Goal: Information Seeking & Learning: Learn about a topic

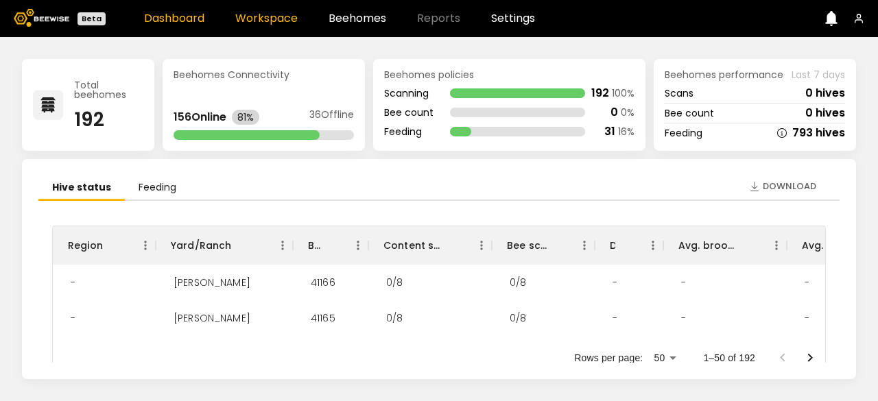
click at [258, 20] on link "Workspace" at bounding box center [266, 18] width 62 height 11
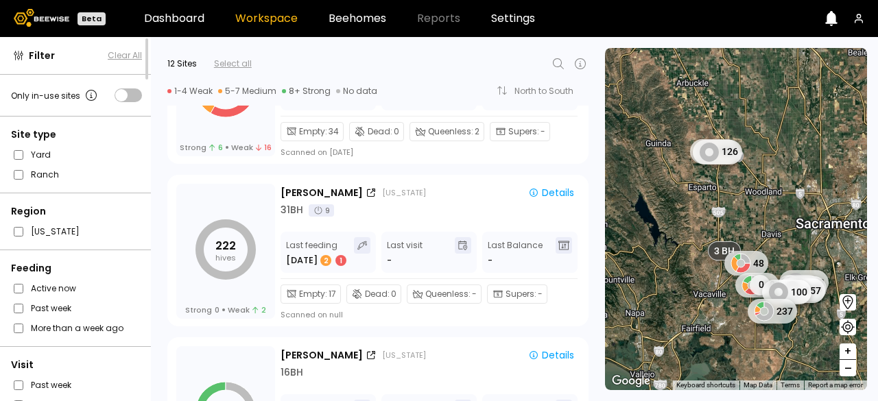
scroll to position [429, 0]
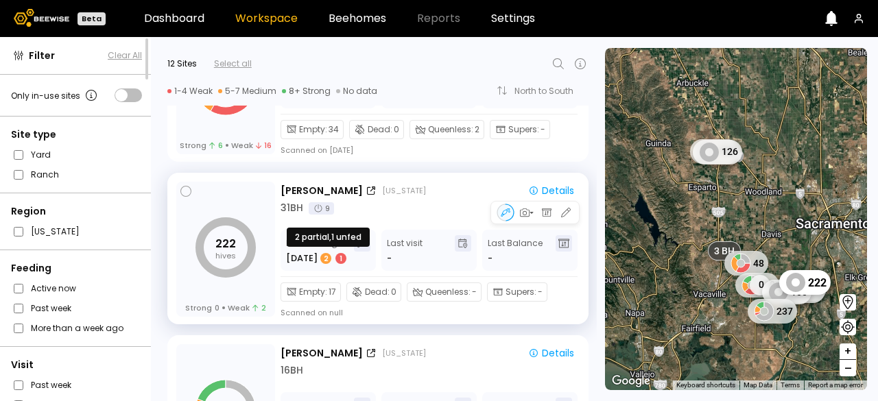
click at [342, 252] on div "2 1" at bounding box center [333, 259] width 29 height 14
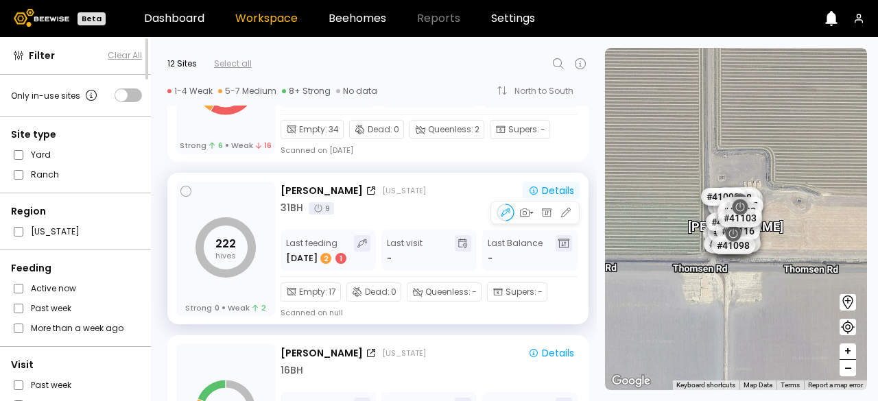
click at [556, 194] on div "Details" at bounding box center [551, 191] width 46 height 10
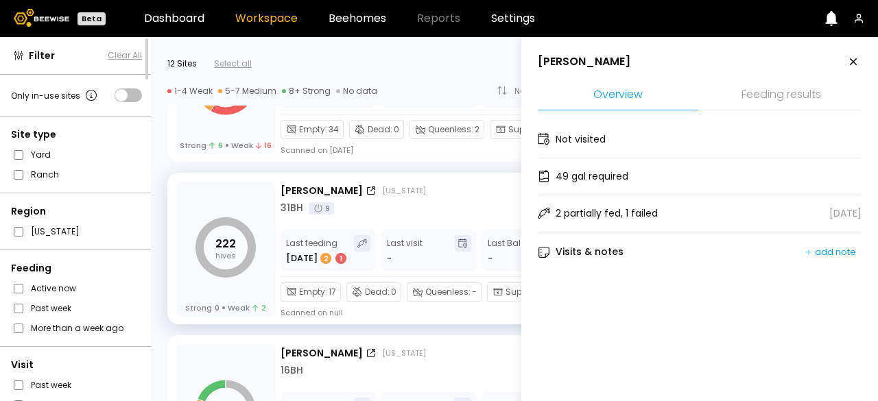
click at [846, 64] on icon at bounding box center [853, 62] width 16 height 16
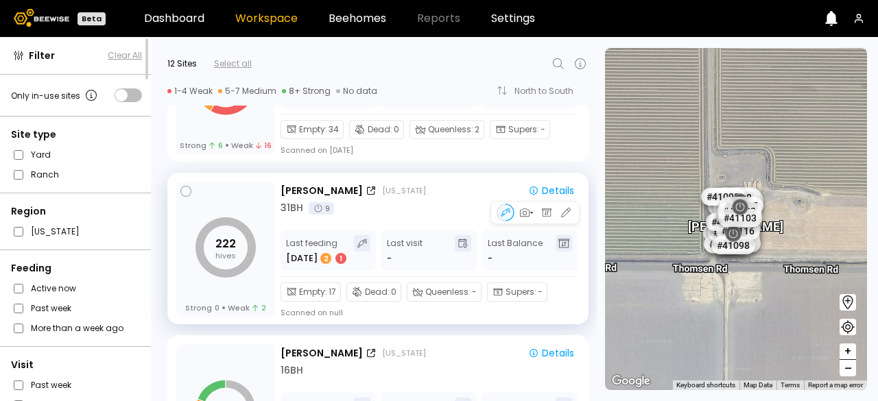
click at [325, 292] on span "Empty :" at bounding box center [313, 292] width 28 height 12
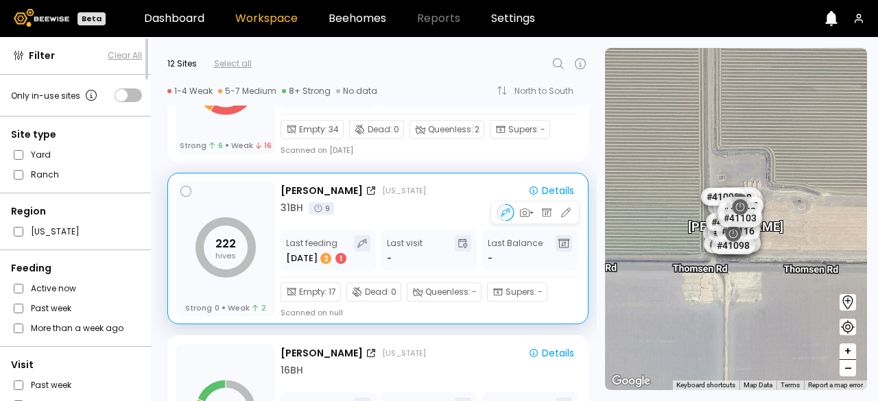
click at [325, 292] on span "Empty :" at bounding box center [313, 292] width 28 height 12
click at [289, 292] on icon at bounding box center [292, 292] width 10 height 10
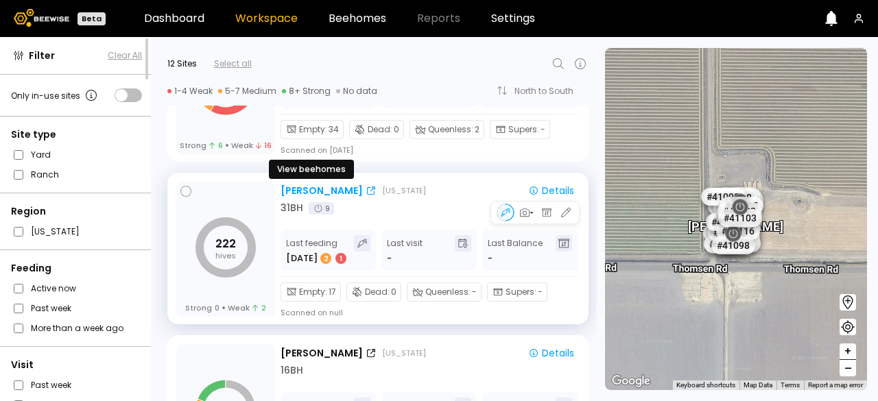
click at [367, 193] on icon at bounding box center [371, 191] width 8 height 8
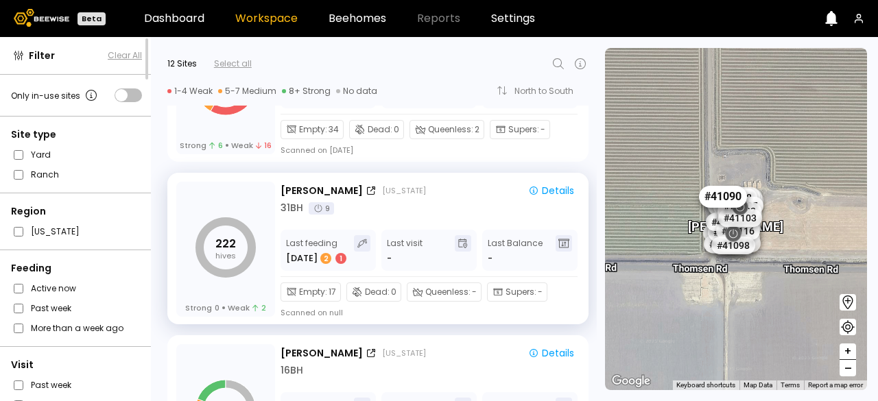
click at [716, 193] on div "# 41090" at bounding box center [723, 196] width 48 height 22
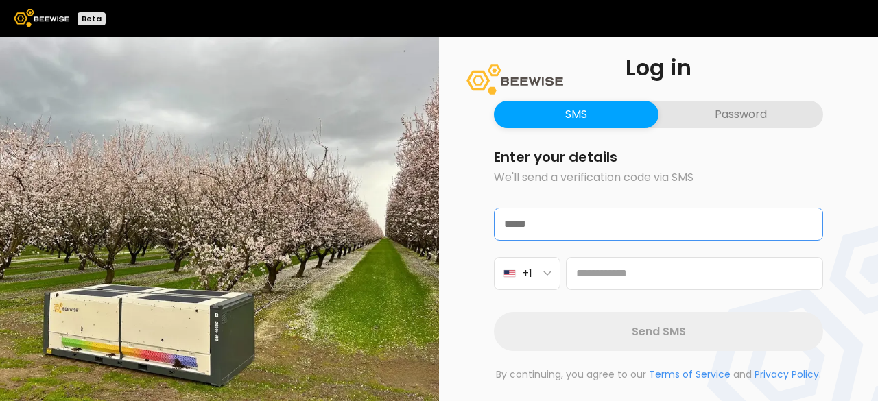
click at [543, 226] on input "email" at bounding box center [659, 225] width 328 height 32
click at [624, 221] on input "**********" at bounding box center [659, 225] width 328 height 32
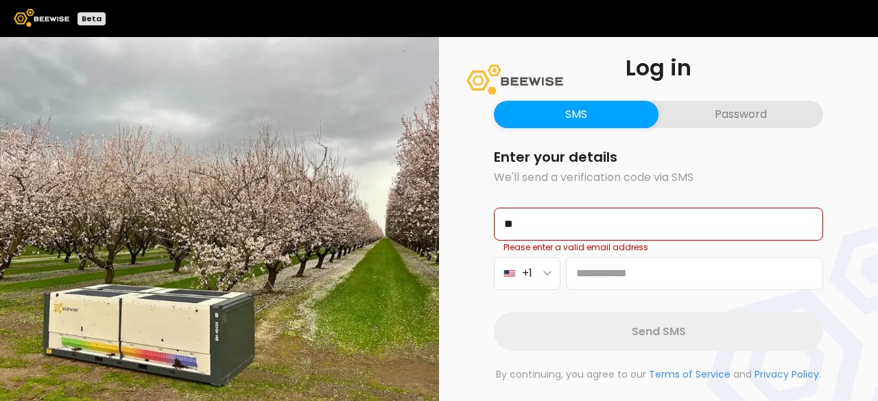
type input "*"
type input "**********"
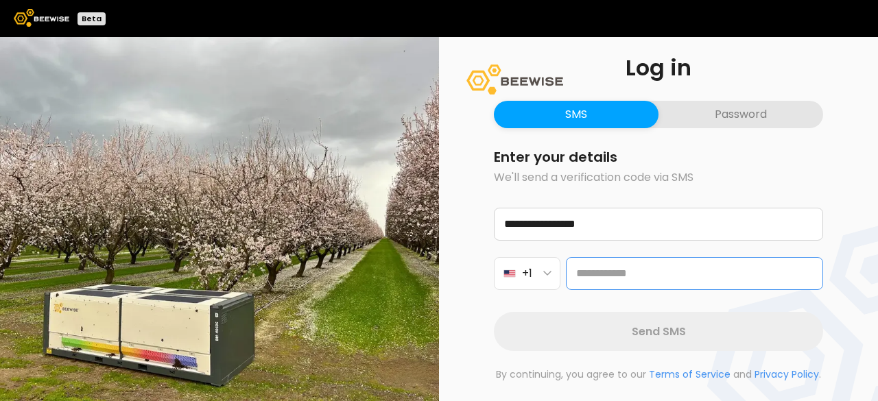
click at [579, 276] on input at bounding box center [694, 273] width 257 height 33
type input "**********"
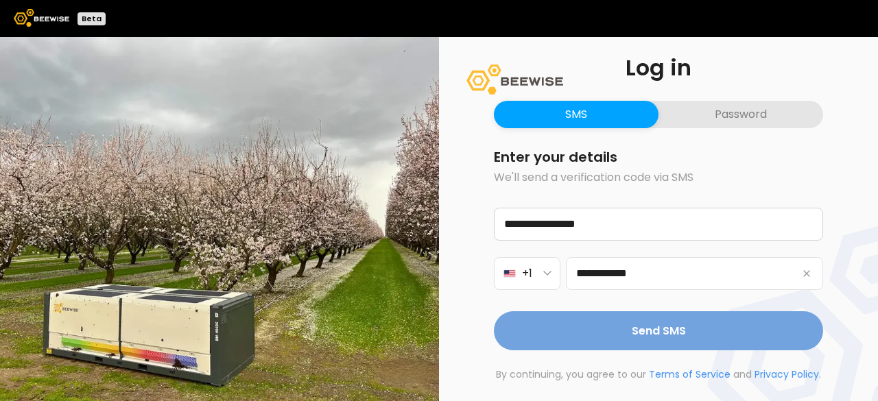
click at [660, 329] on span "Send SMS" at bounding box center [659, 330] width 54 height 17
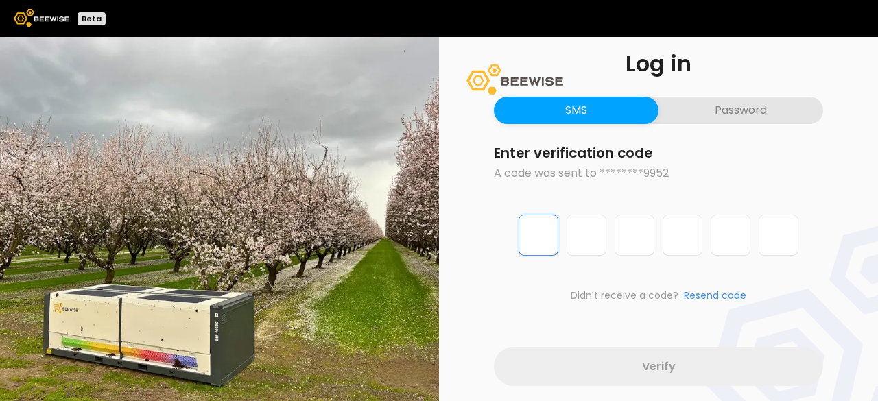
click at [535, 239] on input "Digit 1 of 6" at bounding box center [539, 235] width 40 height 41
type input "*"
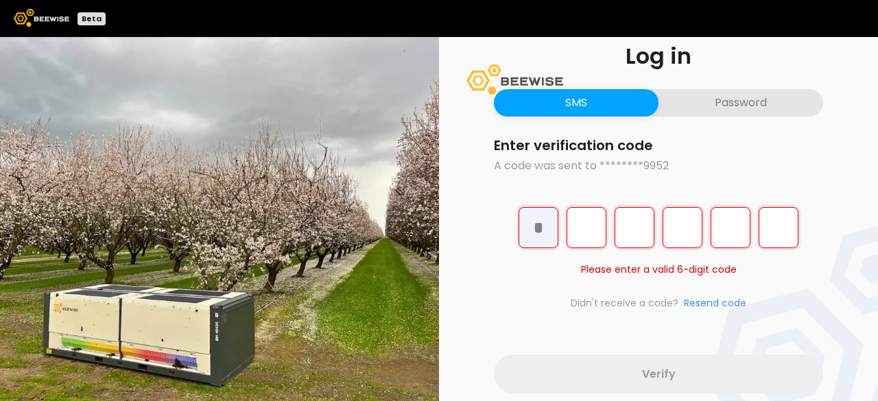
type input "*"
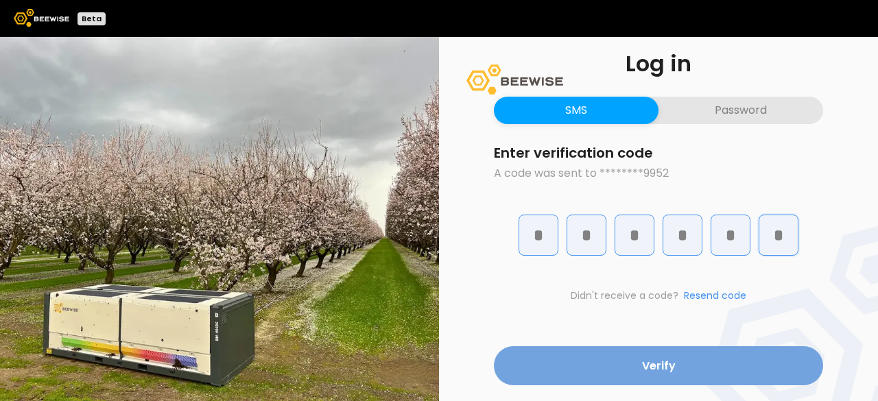
type input "*"
click at [650, 362] on span "Verify" at bounding box center [659, 365] width 34 height 17
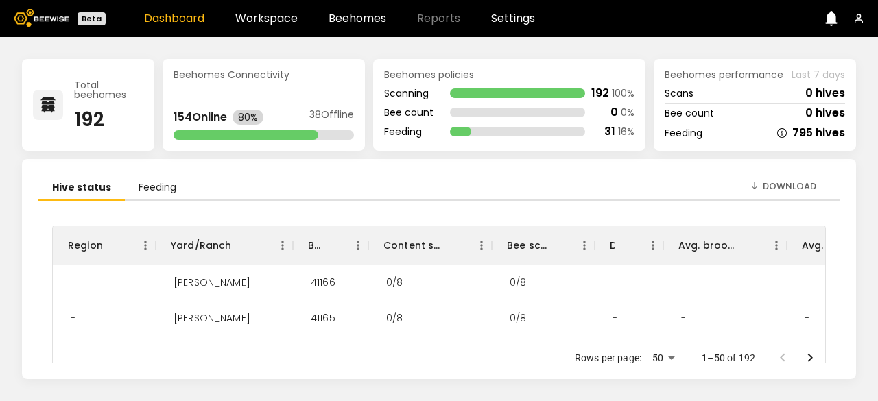
click at [836, 292] on div "Region Yard/Ranch BH ID Content scan hives Bee scan hives Dead hives Avg. brood…" at bounding box center [438, 294] width 801 height 187
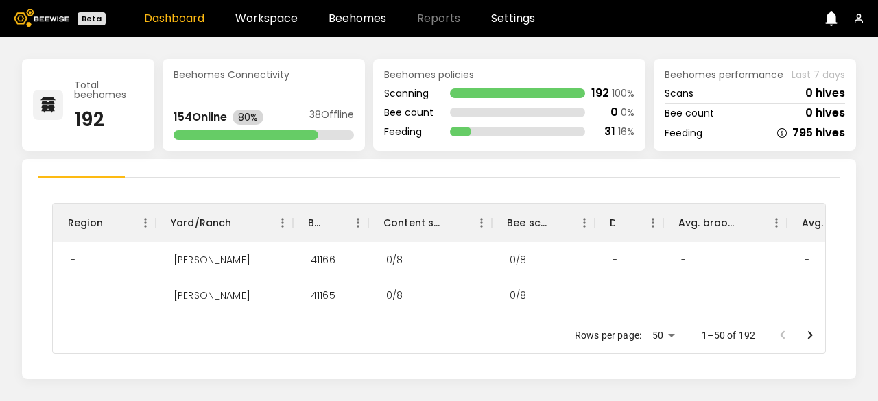
scroll to position [24, 0]
click at [831, 324] on div "Region Yard/Ranch BH ID Content scan hives Bee scan hives Dead hives Avg. brood…" at bounding box center [438, 270] width 801 height 187
click at [406, 329] on div "Rows per page: 50 ** 1–50 of 192" at bounding box center [439, 334] width 772 height 36
click at [258, 23] on link "Workspace" at bounding box center [266, 18] width 62 height 11
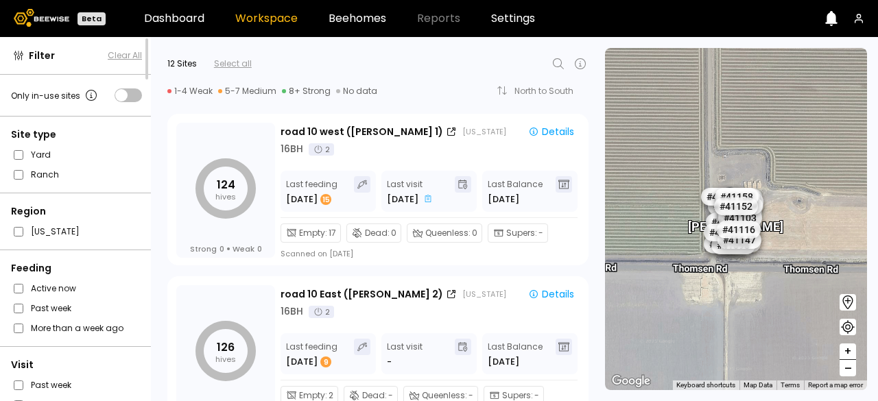
click at [162, 25] on header "Beta Dashboard Workspace Beehomes Reports Settings" at bounding box center [439, 18] width 878 height 37
click at [165, 18] on link "Dashboard" at bounding box center [174, 18] width 60 height 11
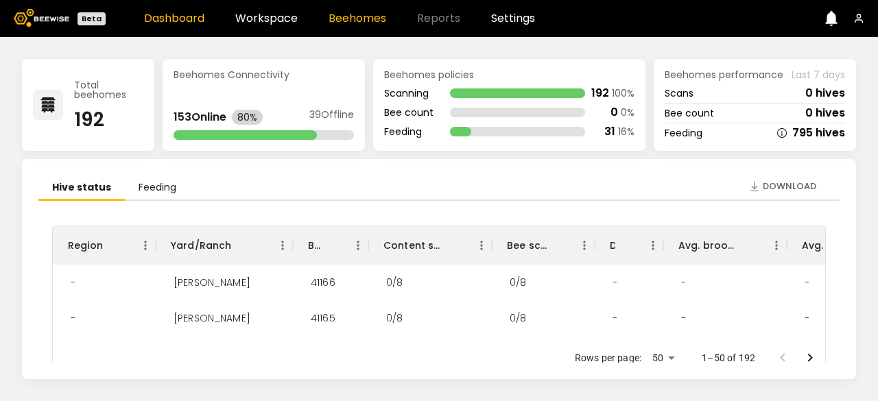
click at [342, 23] on link "Beehomes" at bounding box center [358, 18] width 58 height 11
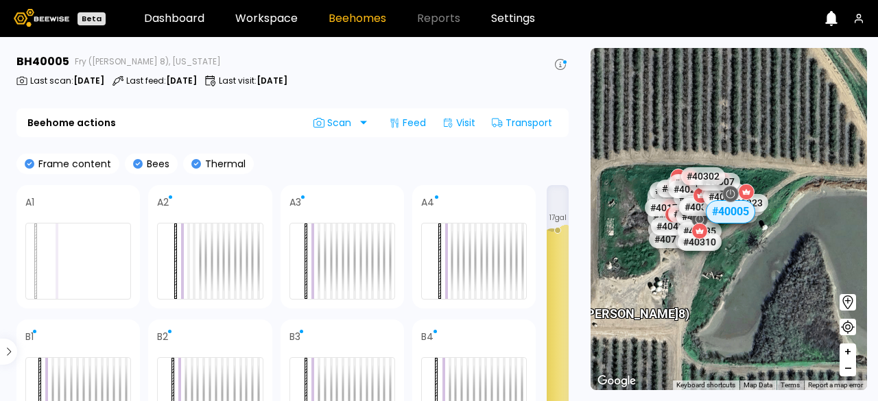
click at [843, 352] on button "+" at bounding box center [848, 352] width 16 height 16
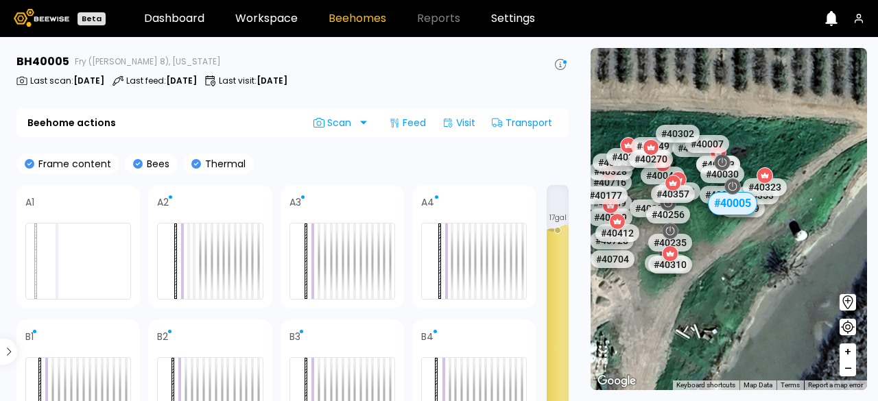
click at [843, 352] on button "+" at bounding box center [848, 352] width 16 height 16
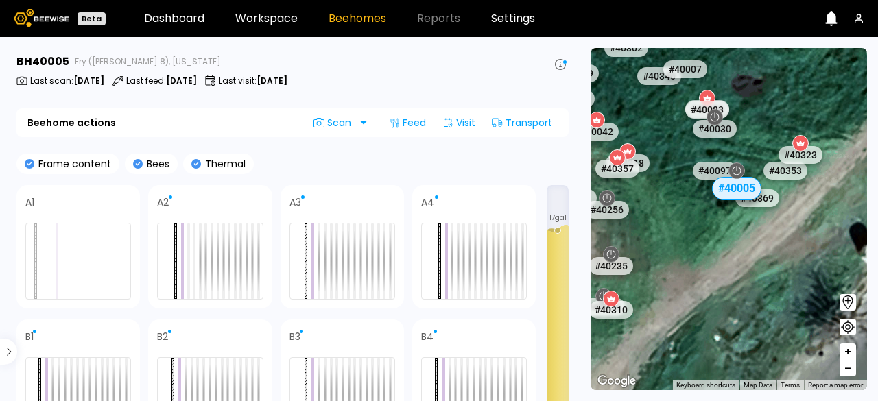
click at [843, 352] on button "+" at bounding box center [848, 352] width 16 height 16
drag, startPoint x: 843, startPoint y: 352, endPoint x: 742, endPoint y: 392, distance: 109.0
click at [742, 392] on section "← Move left → Move right ↑ Move up ↓ Move down + Zoom in - Zoom out Home Jump l…" at bounding box center [729, 219] width 298 height 364
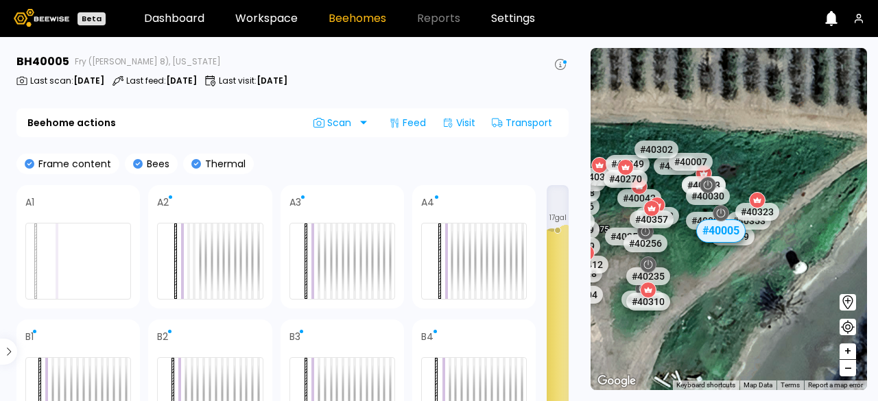
drag, startPoint x: 742, startPoint y: 392, endPoint x: 699, endPoint y: 289, distance: 110.7
click at [699, 289] on section "← Move left → Move right ↑ Move up ↓ Move down + Zoom in - Zoom out Home Jump l…" at bounding box center [729, 219] width 298 height 364
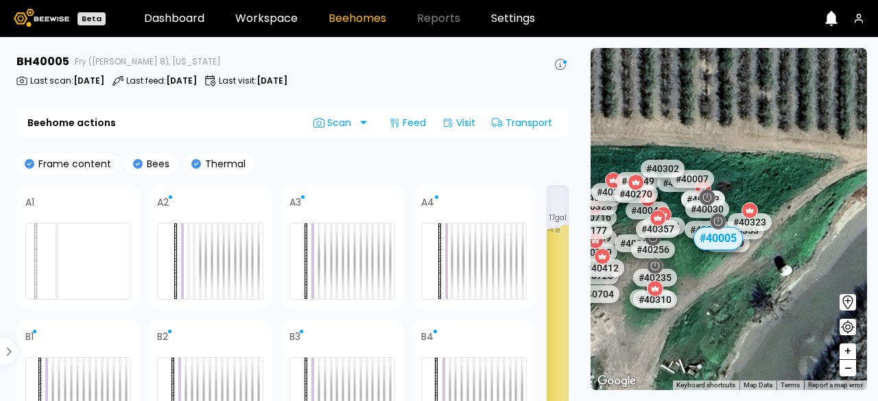
click at [699, 289] on div "# 41073 # 41104 # 40726 # 40131 # 40362 # 40725 # 40209 # 40203 # 40718 # 40715…" at bounding box center [729, 219] width 276 height 342
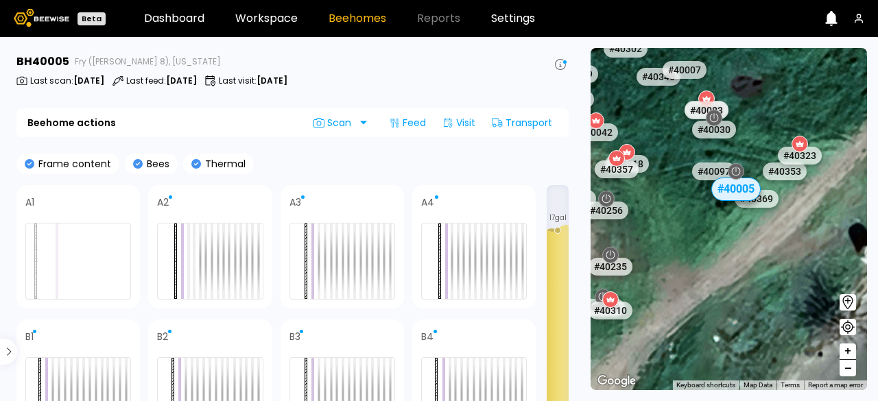
click at [699, 289] on div "# 41073 # 41104 # 40726 # 40131 # 40362 # 40725 # 40209 # 40203 # 40718 # 40715…" at bounding box center [729, 219] width 276 height 342
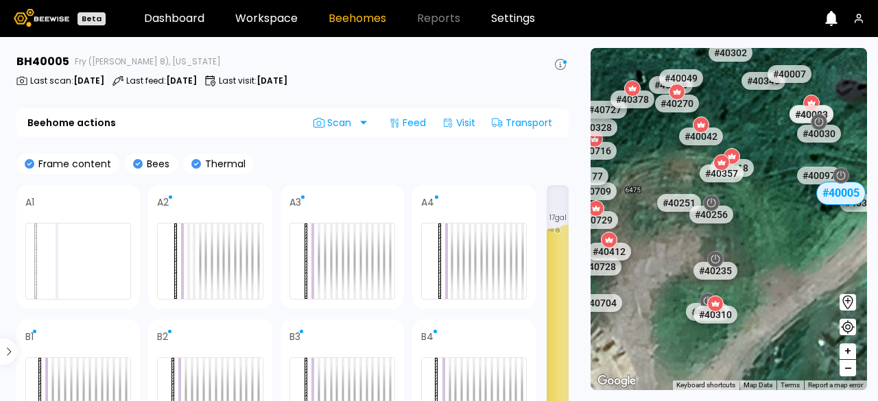
drag, startPoint x: 700, startPoint y: 282, endPoint x: 814, endPoint y: 289, distance: 114.1
click at [814, 289] on div "# 41073 # 41104 # 40726 # 40131 # 40362 # 40725 # 40209 # 40203 # 40718 # 40715…" at bounding box center [729, 219] width 276 height 342
click at [715, 318] on div "# 40310" at bounding box center [715, 315] width 48 height 22
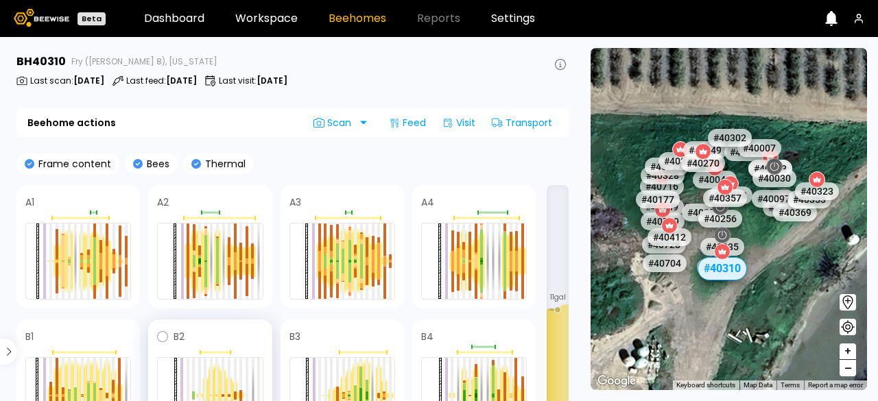
click at [189, 381] on div at bounding box center [210, 395] width 106 height 77
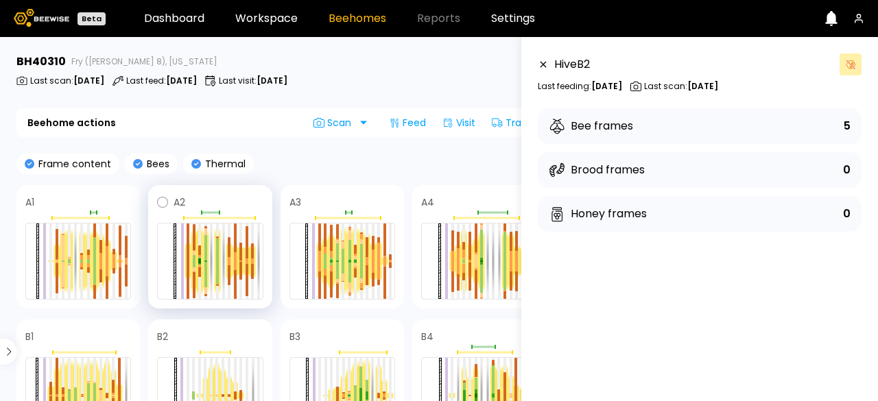
click at [209, 260] on div at bounding box center [210, 261] width 106 height 77
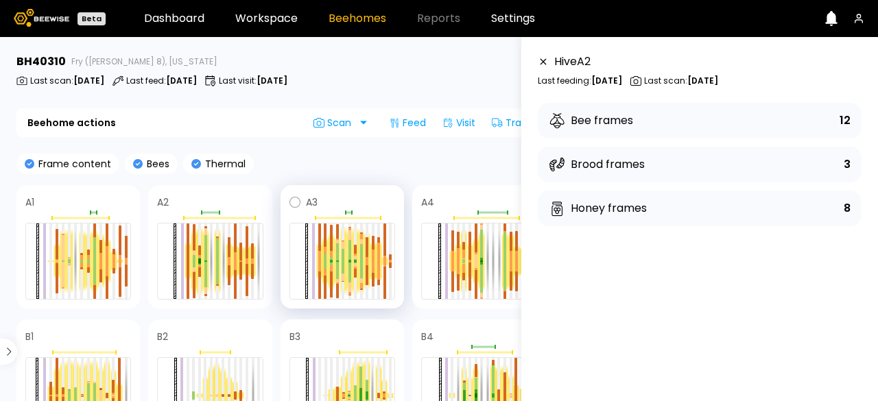
click at [351, 255] on div at bounding box center [349, 261] width 6 height 64
click at [469, 249] on div at bounding box center [470, 246] width 3 height 28
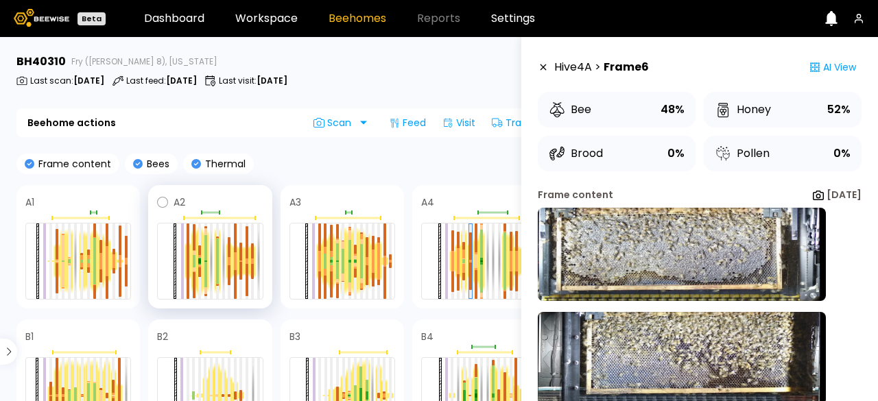
click at [219, 267] on div at bounding box center [218, 261] width 6 height 67
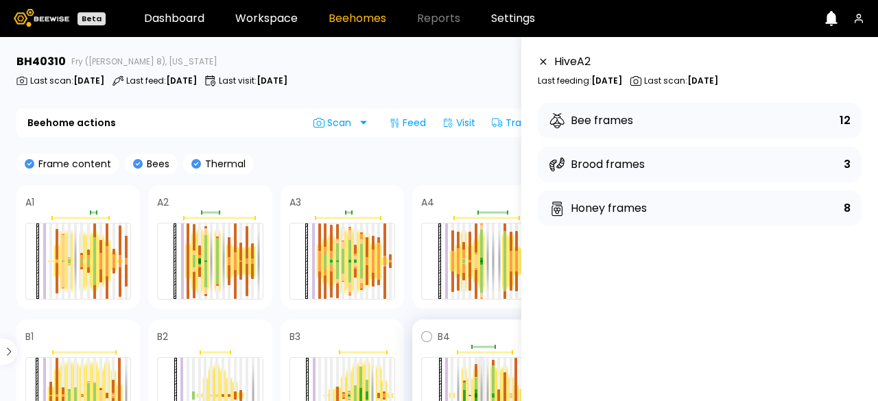
click at [480, 380] on div at bounding box center [481, 395] width 3 height 75
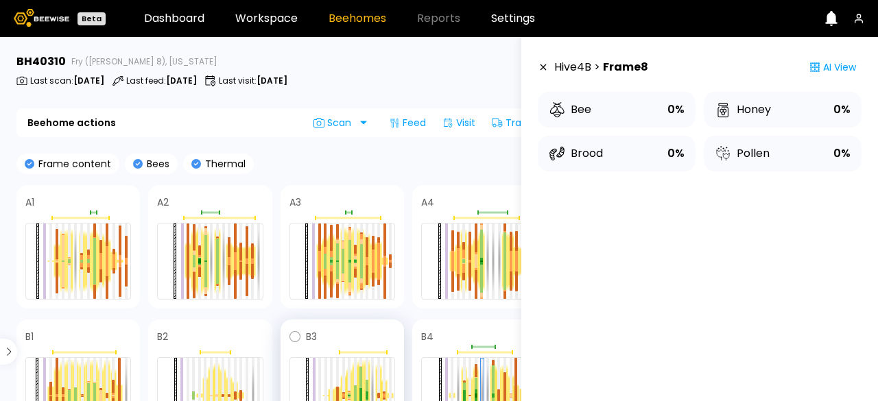
click at [346, 375] on div at bounding box center [349, 395] width 6 height 55
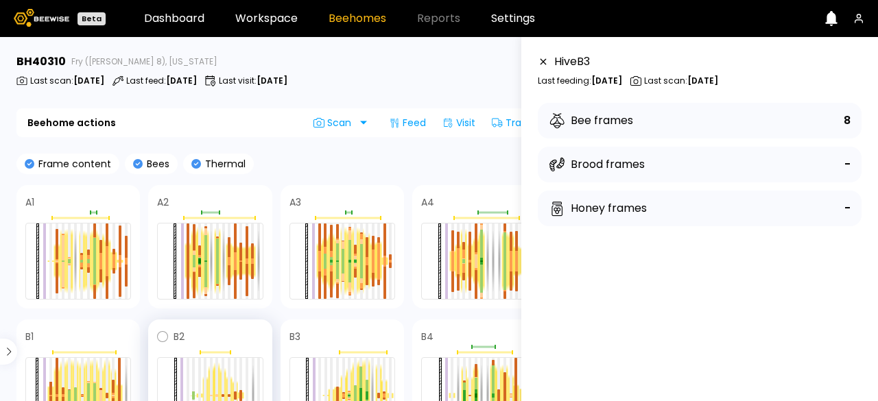
click at [220, 375] on div at bounding box center [223, 396] width 6 height 56
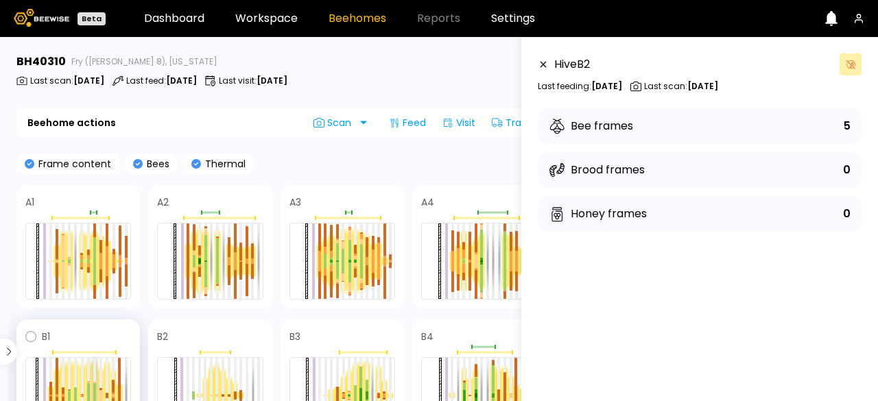
click at [93, 374] on div at bounding box center [94, 395] width 3 height 75
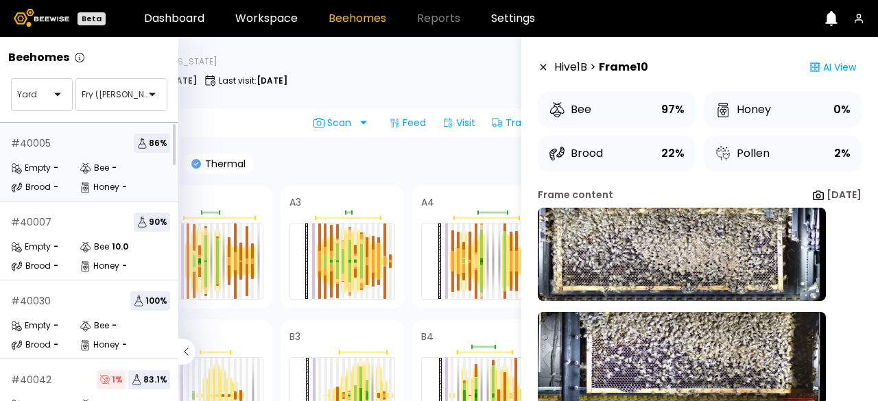
click at [152, 145] on span "86 %" at bounding box center [152, 143] width 36 height 19
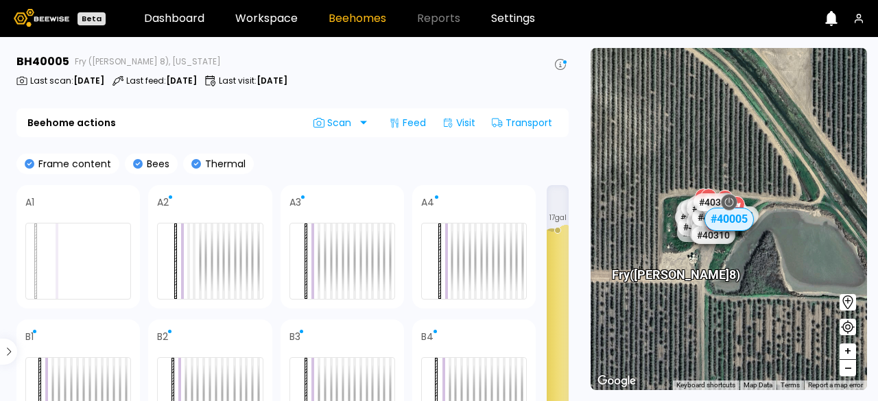
click at [152, 145] on section "BH 40005 Fry (Dixon 8), California Last scan : Sep 28 Last feed : Oct 08 Last v…" at bounding box center [293, 219] width 571 height 364
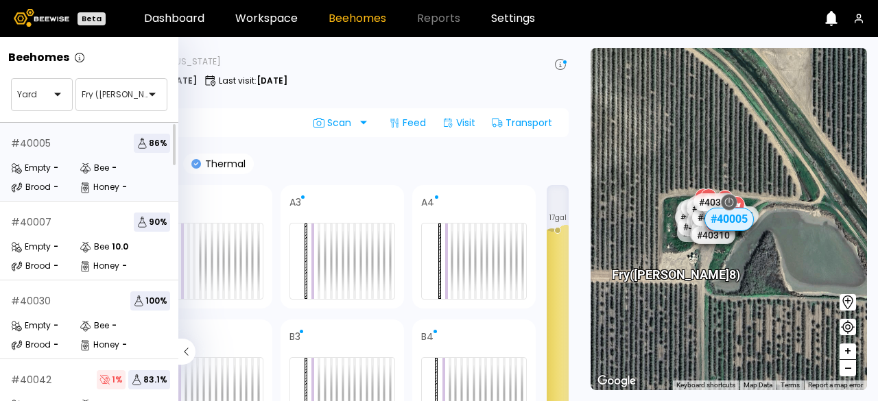
click at [41, 167] on div "Empty" at bounding box center [31, 168] width 40 height 14
click at [95, 182] on div "Honey" at bounding box center [100, 187] width 40 height 14
click at [30, 189] on div "Brood" at bounding box center [31, 187] width 40 height 14
click at [55, 91] on div at bounding box center [36, 94] width 38 height 12
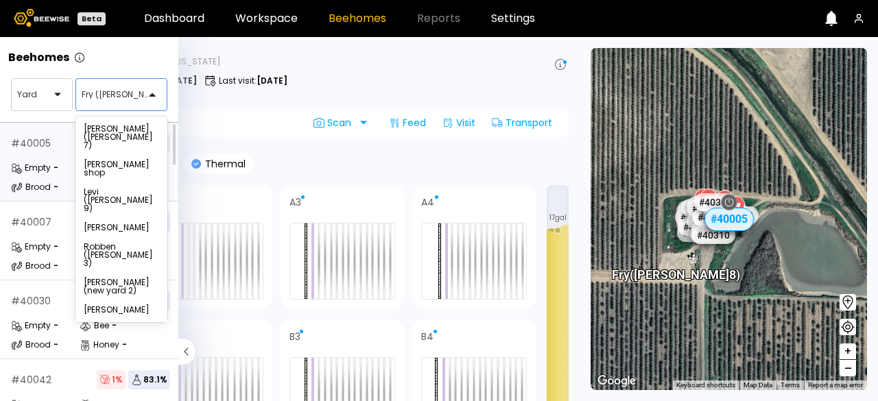
click at [156, 93] on div at bounding box center [161, 95] width 11 height 32
click at [120, 237] on div "Robben (Dixon 3)" at bounding box center [121, 255] width 92 height 36
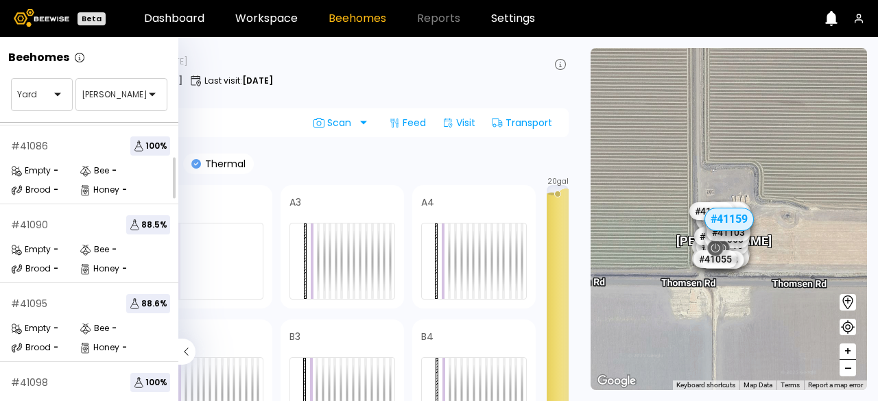
scroll to position [313, 0]
click at [36, 171] on div "Empty" at bounding box center [31, 170] width 40 height 14
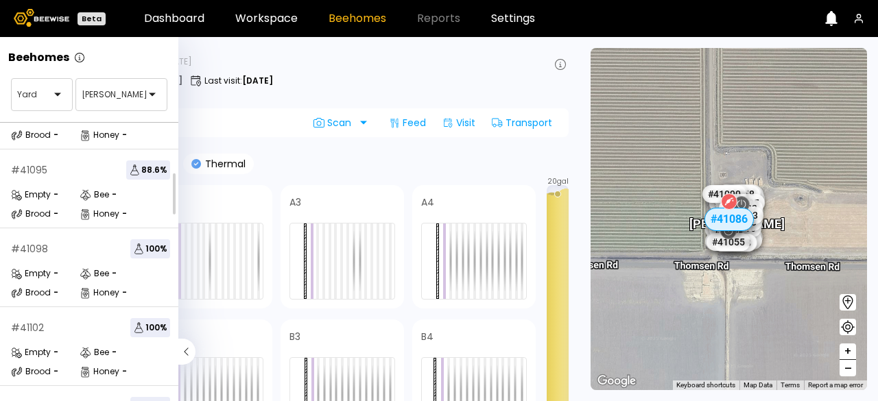
scroll to position [450, 0]
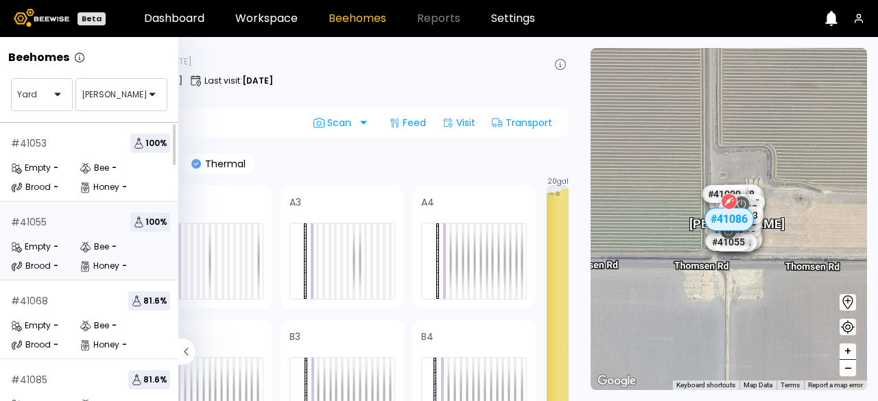
click at [152, 223] on span "100 %" at bounding box center [150, 222] width 40 height 19
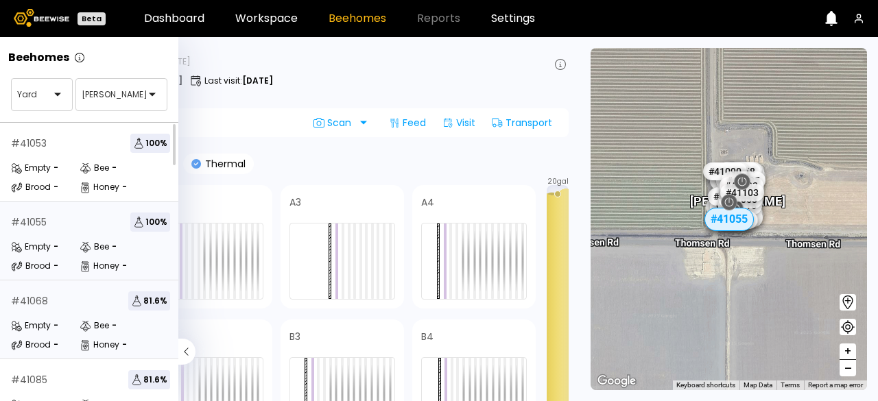
click at [154, 294] on span "81.6 %" at bounding box center [149, 301] width 42 height 19
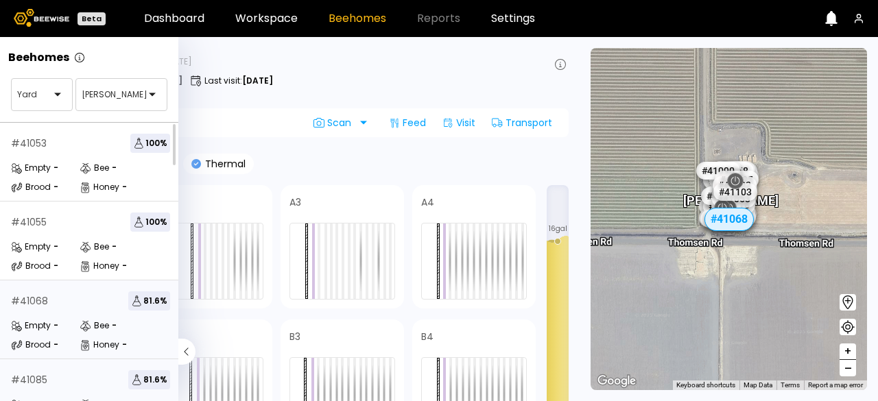
click at [156, 386] on span "81.6 %" at bounding box center [149, 379] width 42 height 19
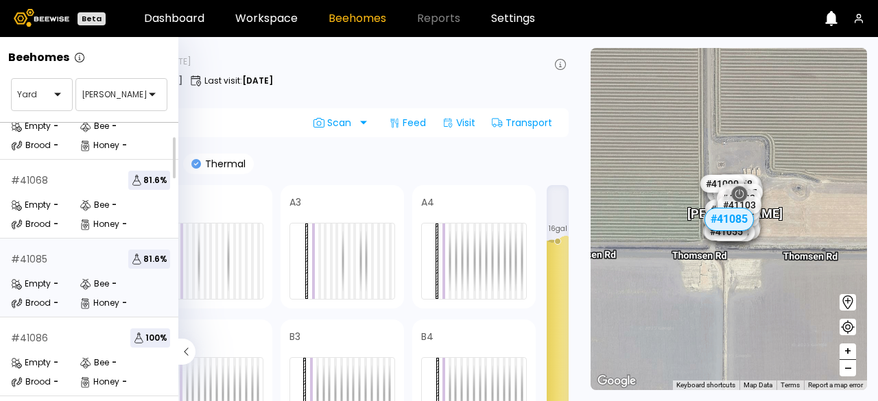
scroll to position [132, 0]
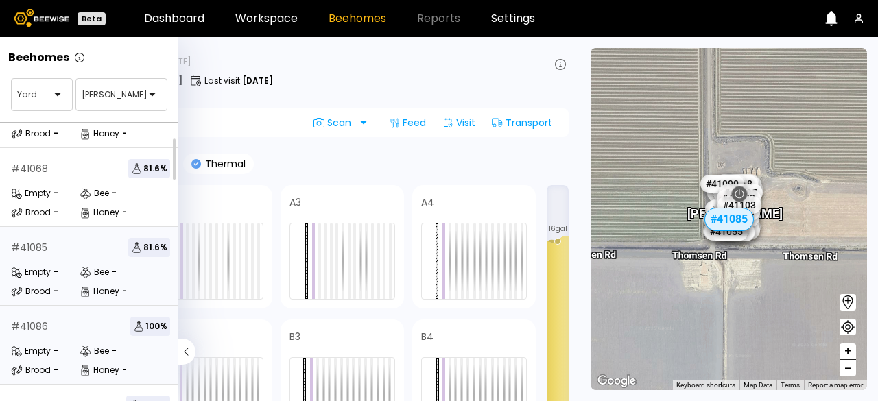
click at [153, 331] on span "100 %" at bounding box center [150, 326] width 40 height 19
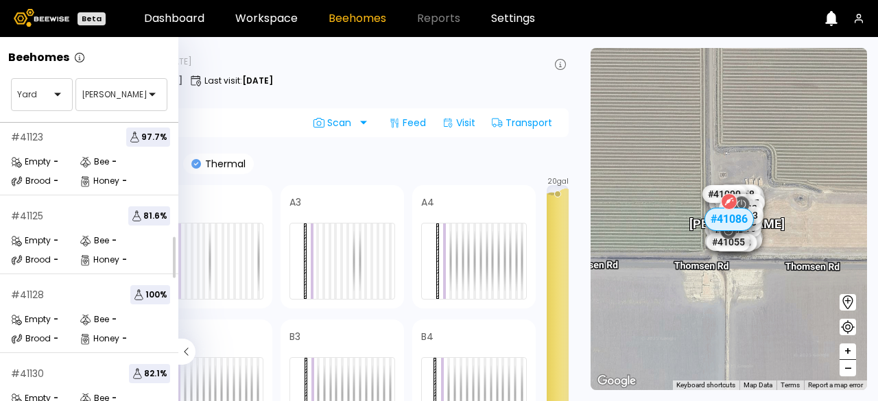
scroll to position [1033, 0]
click at [143, 213] on span "81.6 %" at bounding box center [149, 214] width 42 height 19
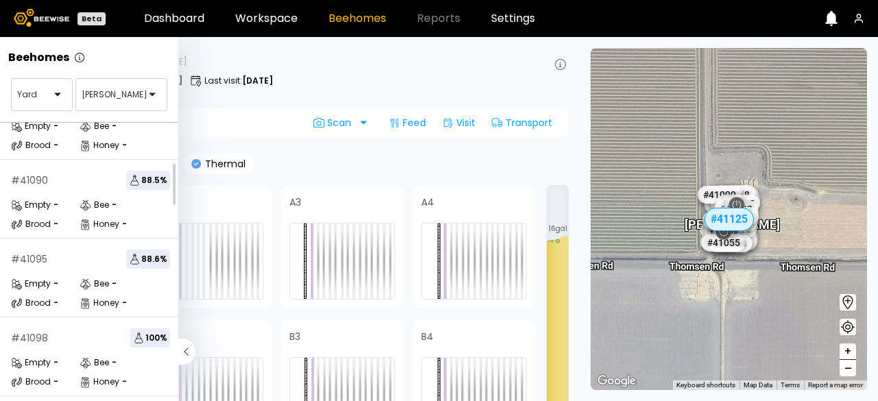
scroll to position [364, 0]
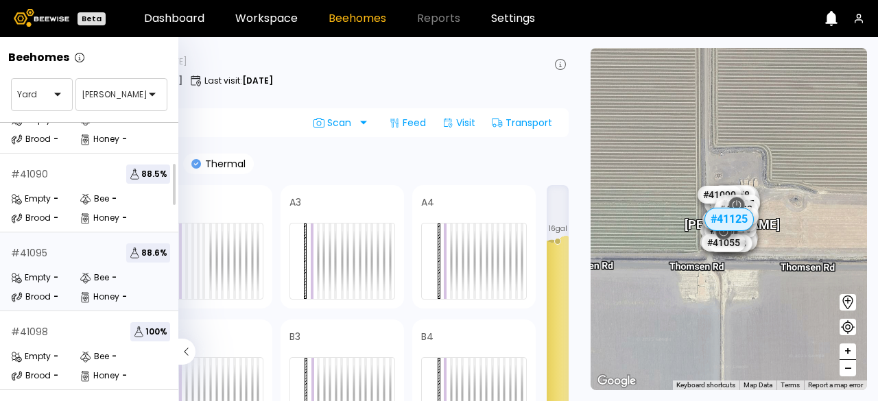
click at [29, 255] on div "# 41095" at bounding box center [29, 253] width 36 height 10
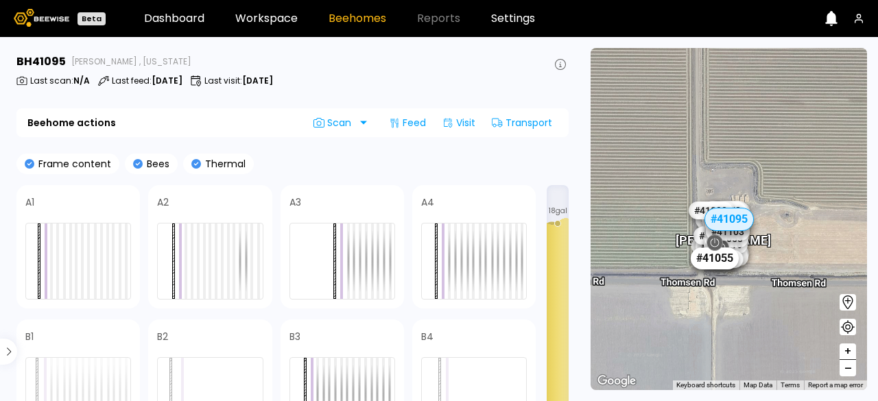
click at [725, 265] on div "# 41055" at bounding box center [714, 259] width 48 height 22
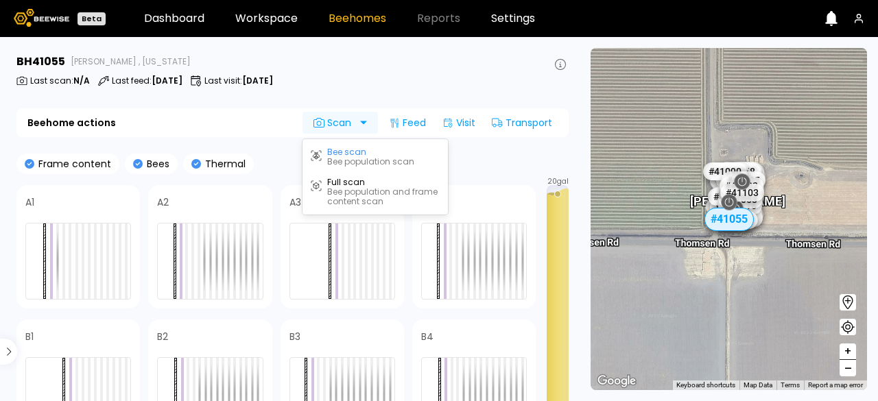
click at [342, 127] on span "Scan" at bounding box center [334, 122] width 43 height 11
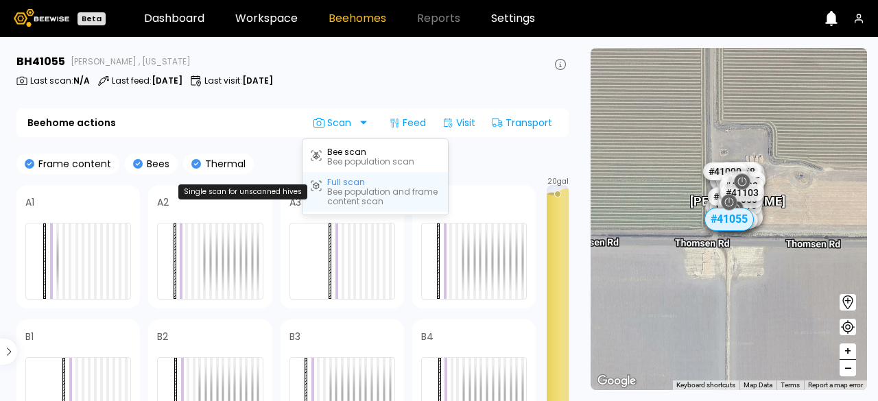
click at [354, 182] on div "Full scan" at bounding box center [346, 183] width 38 height 10
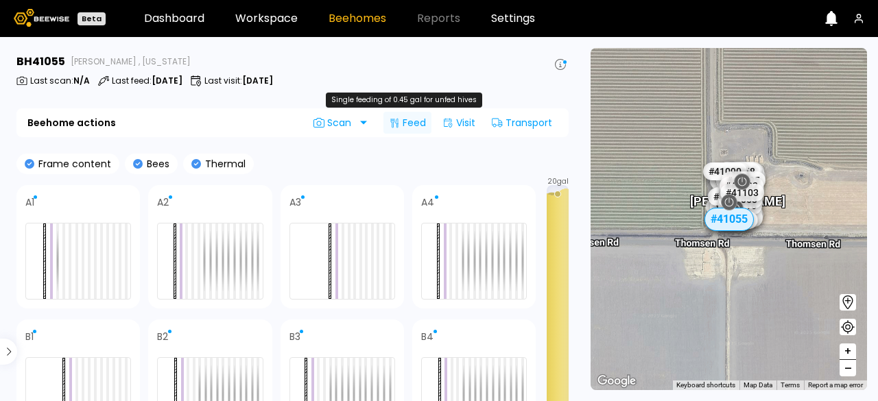
click at [410, 124] on div "Feed" at bounding box center [407, 123] width 48 height 22
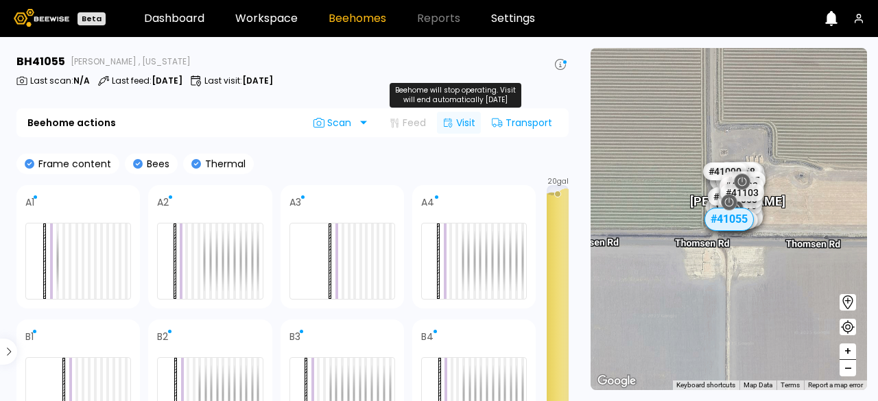
click at [464, 126] on div "Visit" at bounding box center [459, 123] width 44 height 22
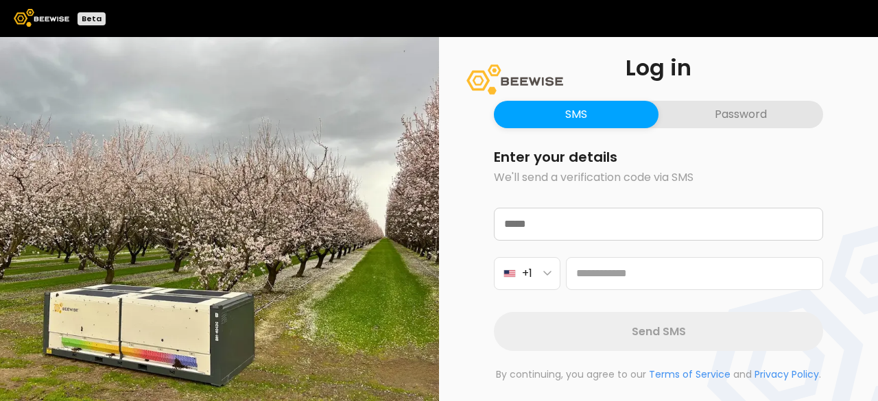
drag, startPoint x: 248, startPoint y: 198, endPoint x: 176, endPoint y: 99, distance: 122.3
click at [176, 99] on div at bounding box center [219, 219] width 439 height 364
